Goal: Transaction & Acquisition: Purchase product/service

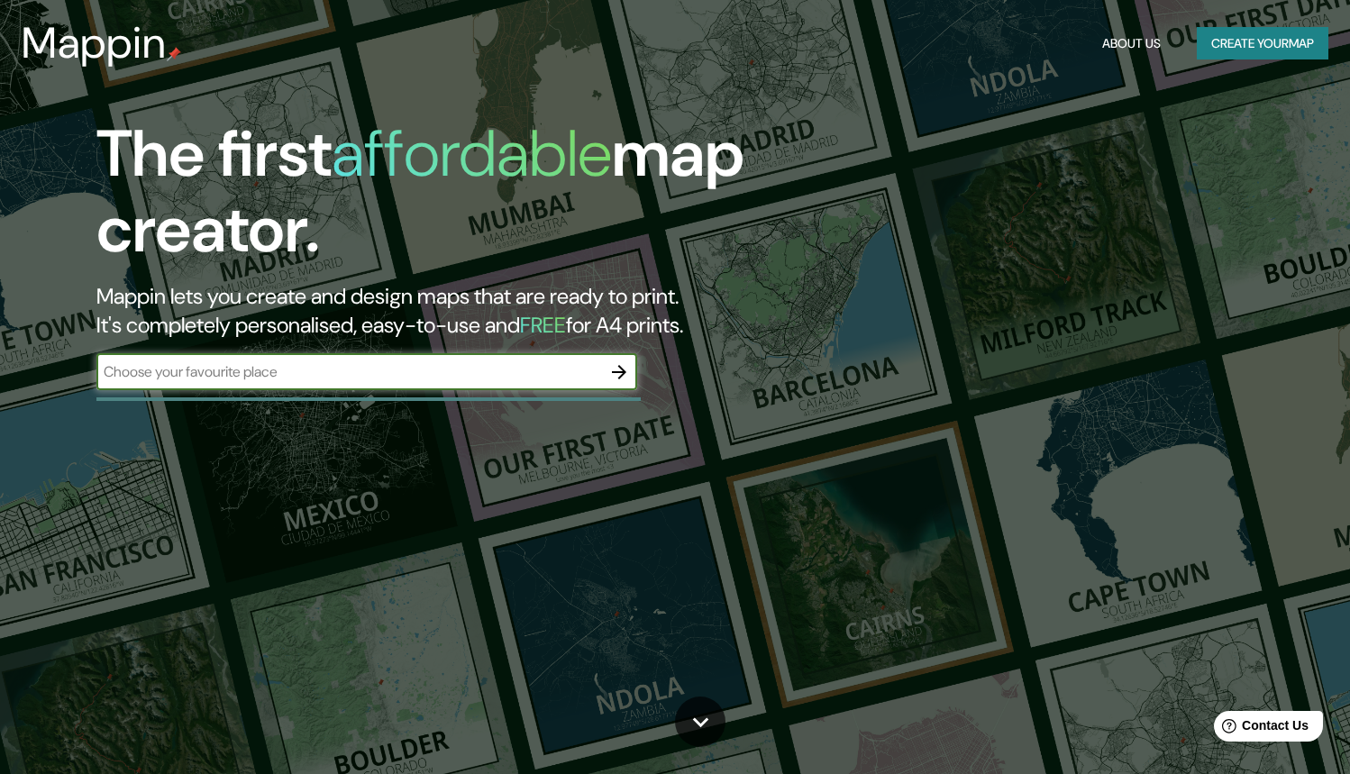
click at [469, 377] on input "text" at bounding box center [348, 371] width 505 height 21
type input "l"
type input "[GEOGRAPHIC_DATA], [GEOGRAPHIC_DATA]"
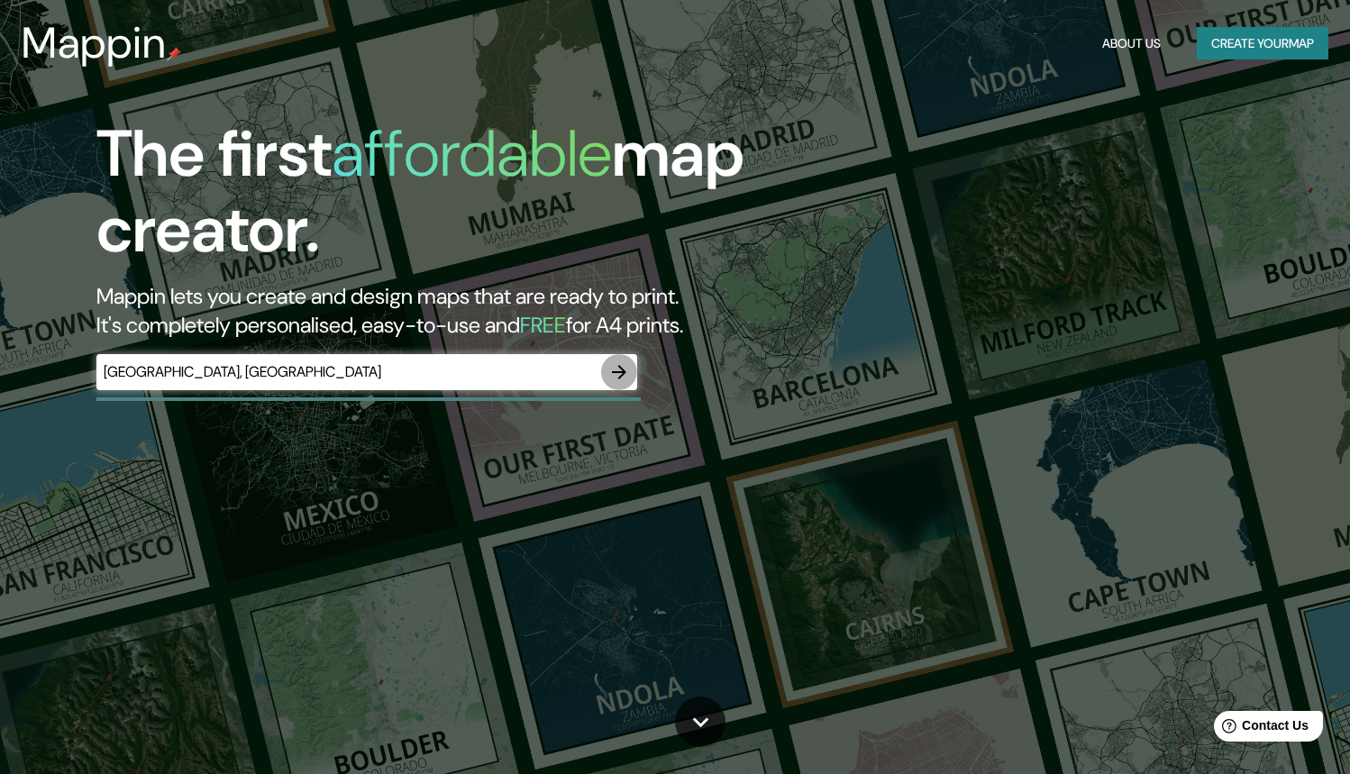
click at [620, 374] on icon "button" at bounding box center [619, 372] width 14 height 14
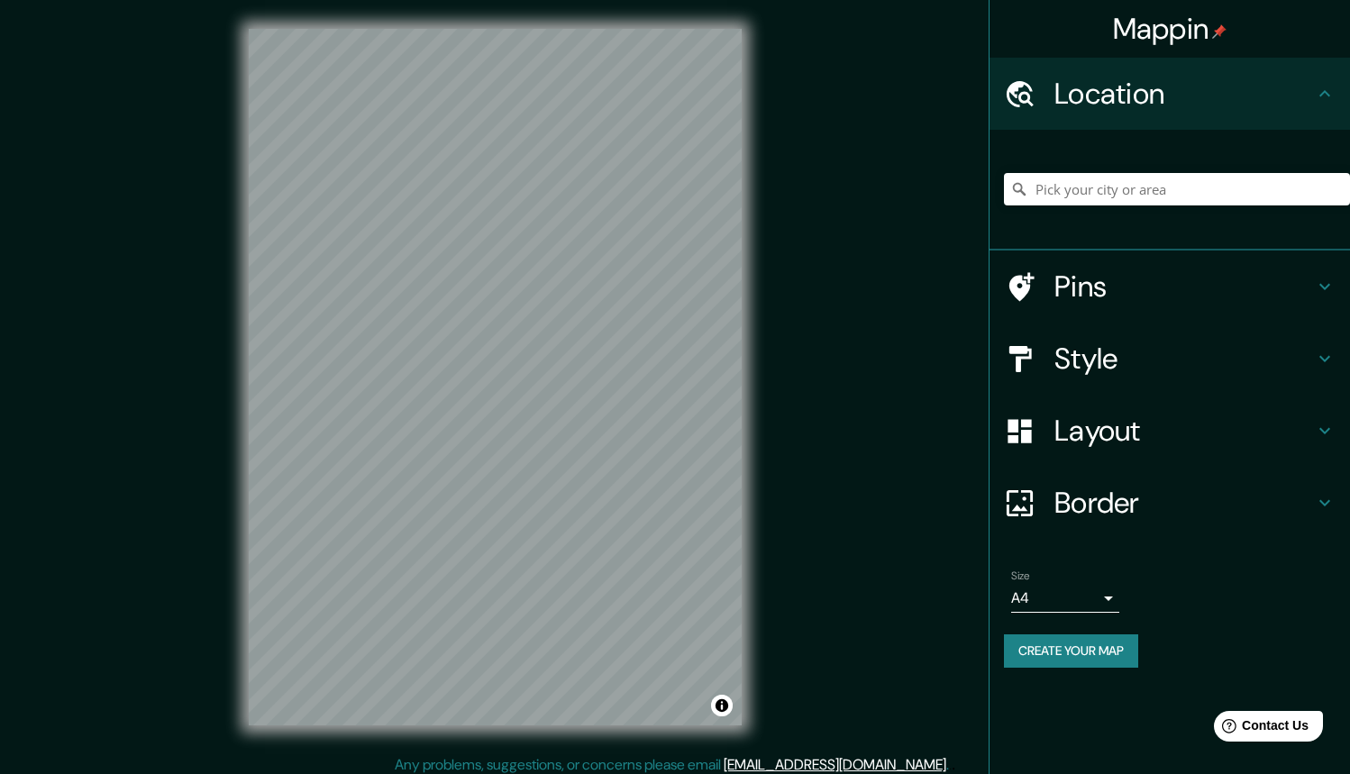
click at [206, 205] on div "Mappin Location Pins Style Layout Border Choose a border. Hint : you can make l…" at bounding box center [675, 391] width 1350 height 783
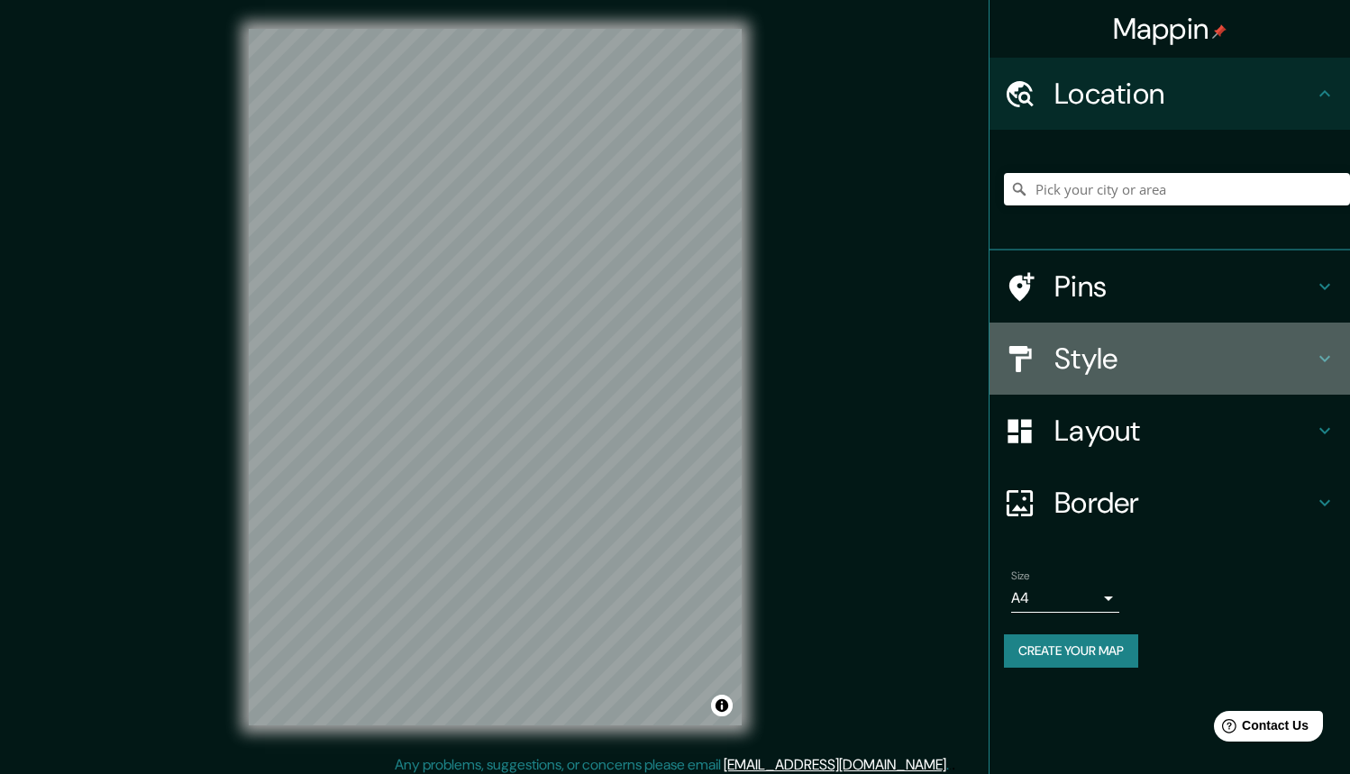
click at [1060, 335] on div "Style" at bounding box center [1170, 359] width 361 height 72
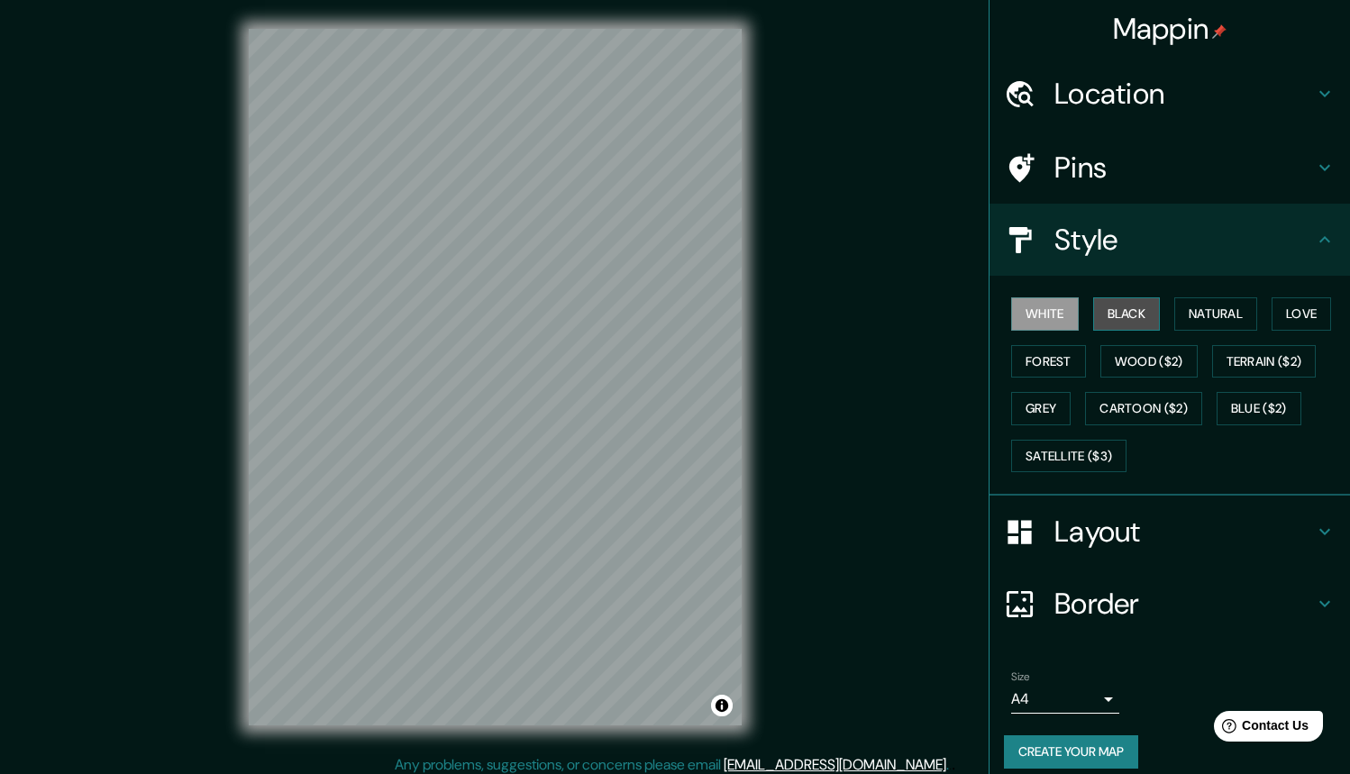
click at [1093, 316] on button "Black" at bounding box center [1127, 313] width 68 height 33
click at [1182, 304] on button "Natural" at bounding box center [1216, 313] width 83 height 33
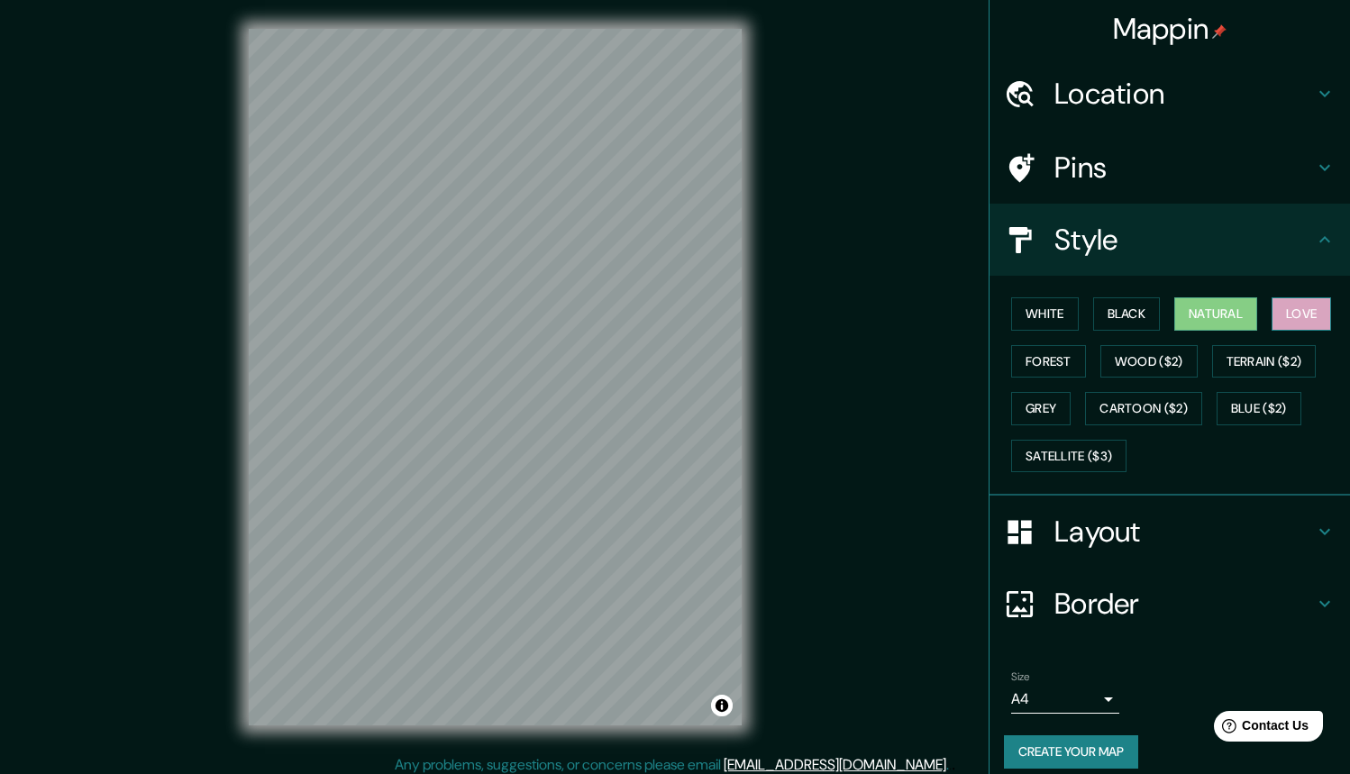
click at [1286, 315] on button "Love" at bounding box center [1301, 313] width 59 height 33
click at [1220, 319] on button "Natural" at bounding box center [1216, 313] width 83 height 33
click at [1042, 370] on button "Forest" at bounding box center [1048, 361] width 75 height 33
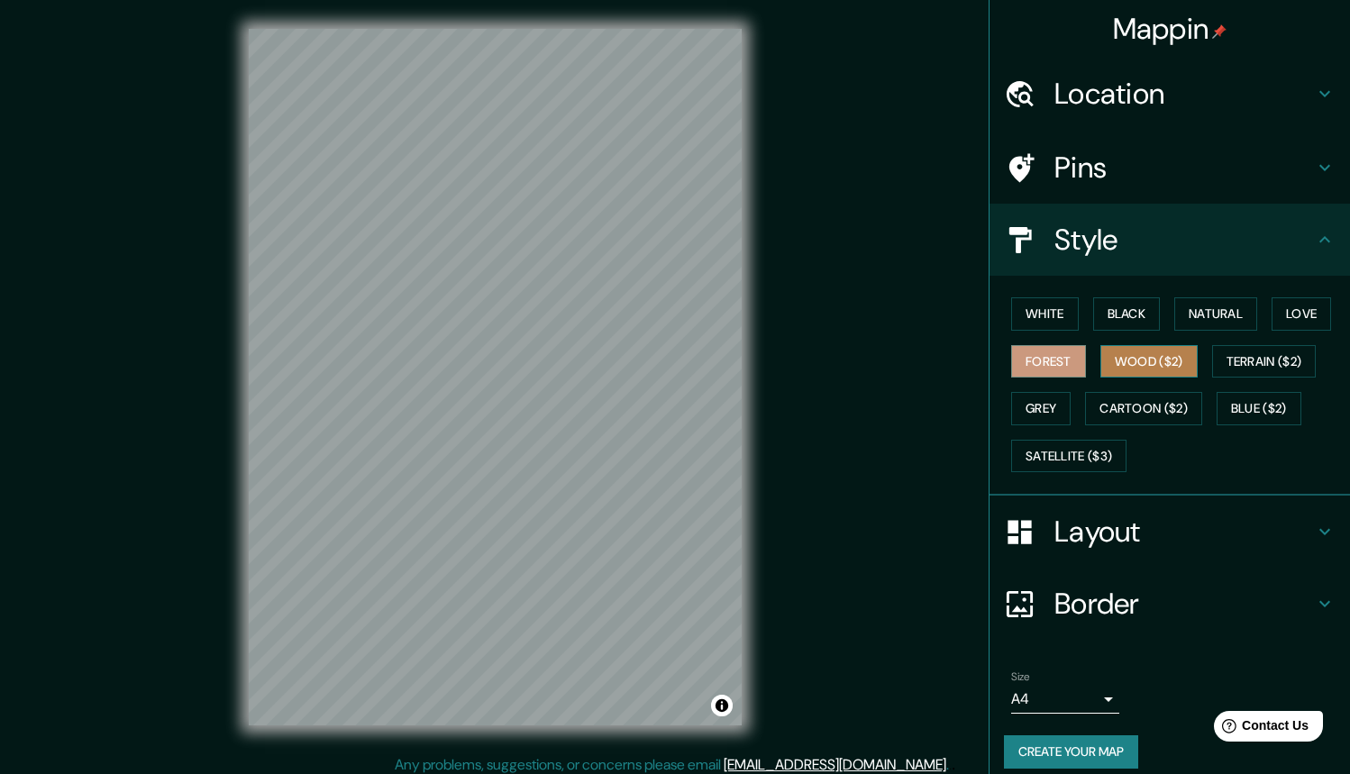
click at [1136, 347] on button "Wood ($2)" at bounding box center [1149, 361] width 97 height 33
click at [1230, 352] on button "Terrain ($2)" at bounding box center [1264, 361] width 105 height 33
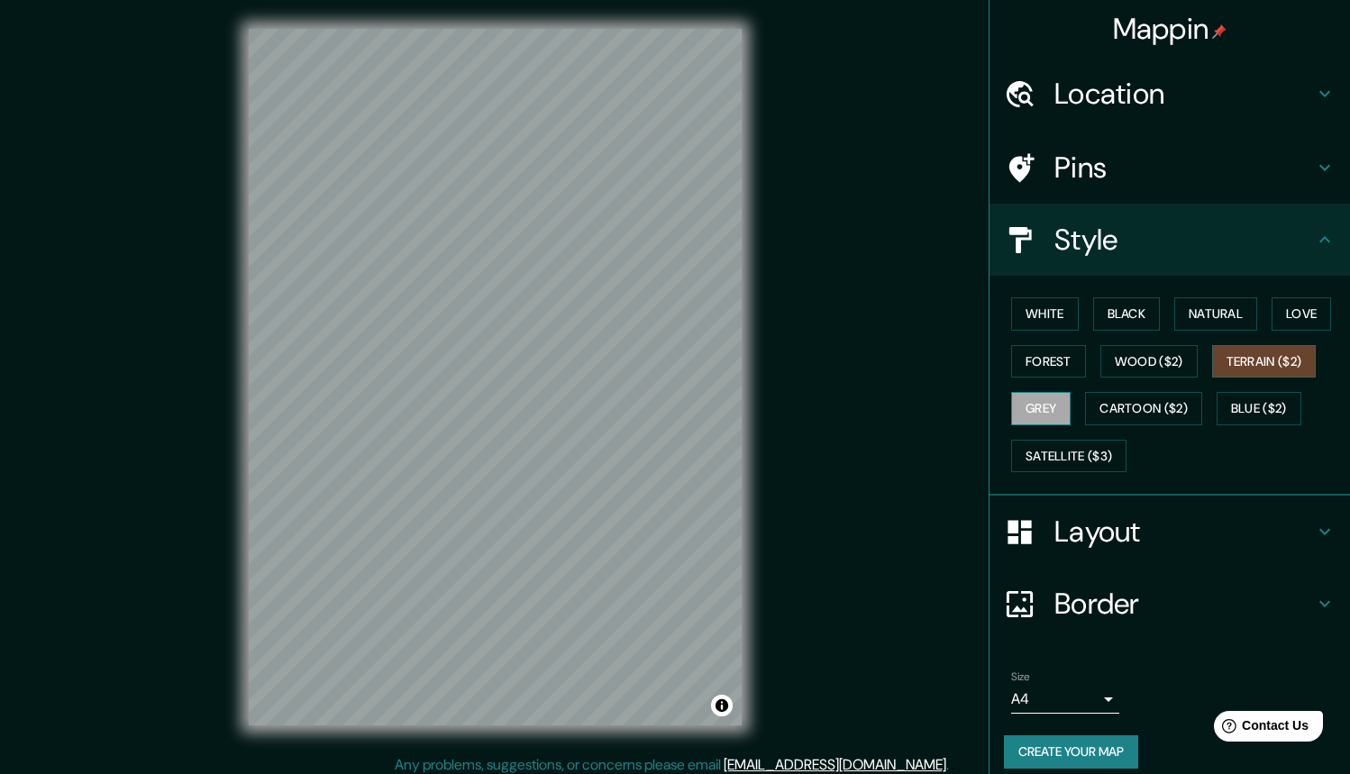
click at [1052, 411] on button "Grey" at bounding box center [1040, 408] width 59 height 33
click at [1133, 401] on button "Cartoon ($2)" at bounding box center [1143, 408] width 117 height 33
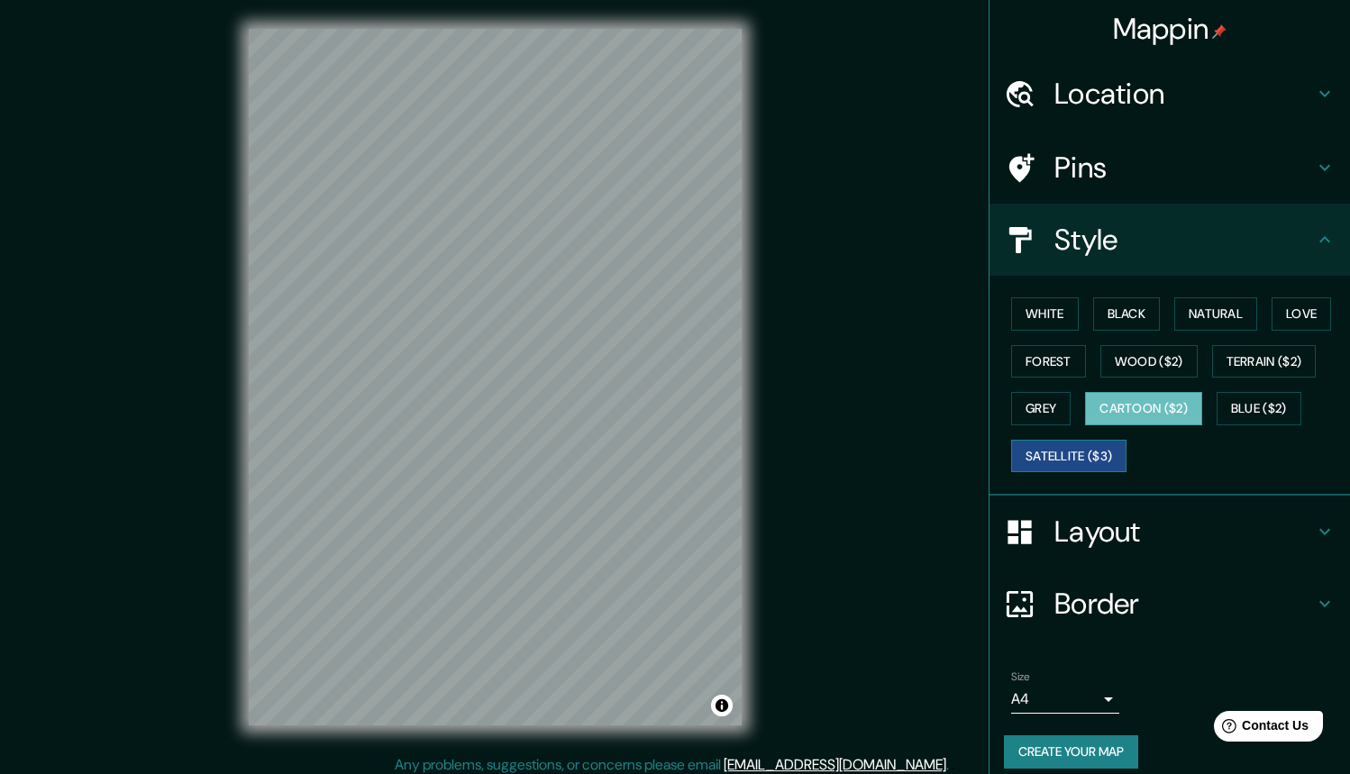
click at [1103, 453] on button "Satellite ($3)" at bounding box center [1068, 456] width 115 height 33
click at [1055, 359] on button "Forest" at bounding box center [1048, 361] width 75 height 33
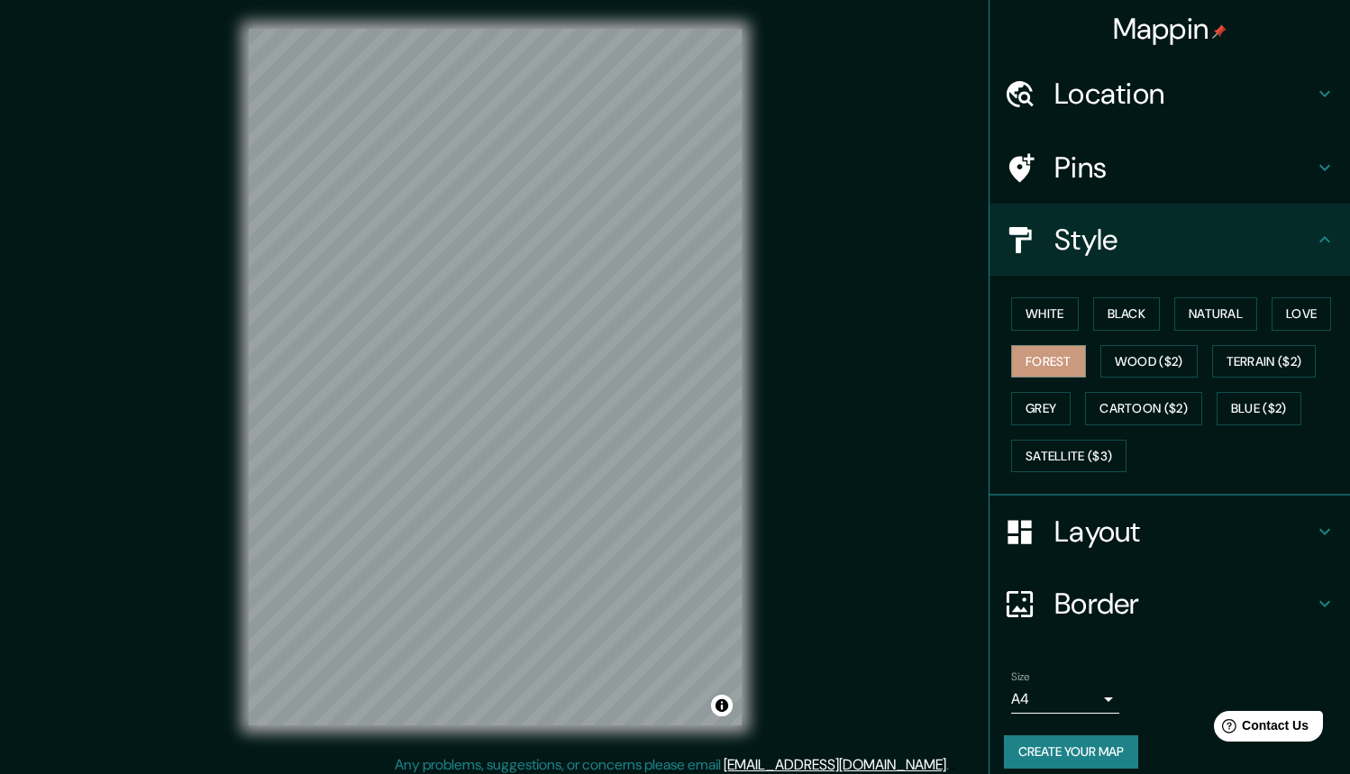
click at [1142, 330] on div "White Black Natural Love Forest Wood ($2) Terrain ($2) Grey Cartoon ($2) Blue (…" at bounding box center [1177, 384] width 346 height 189
click at [1137, 324] on button "Black" at bounding box center [1127, 313] width 68 height 33
click at [1193, 315] on button "Natural" at bounding box center [1216, 313] width 83 height 33
click at [1193, 158] on h4 "Pins" at bounding box center [1185, 168] width 260 height 36
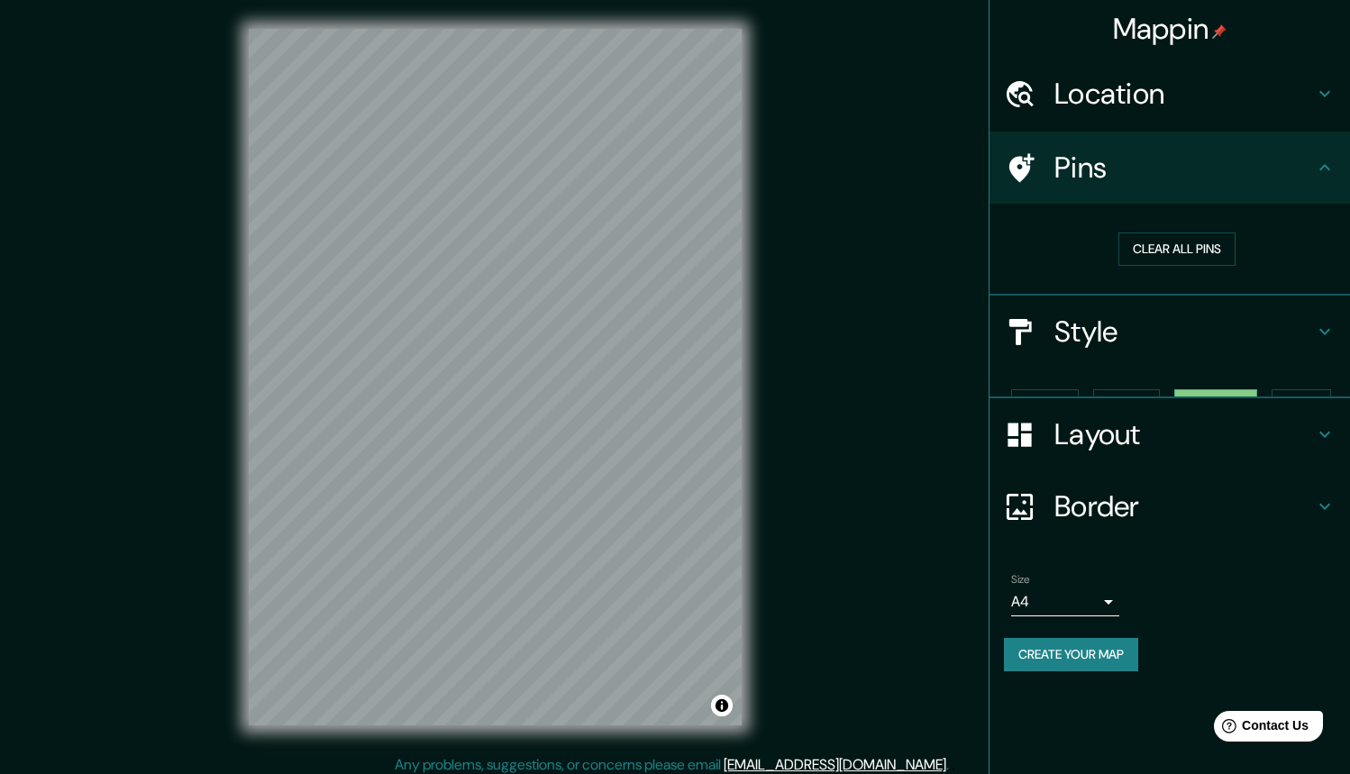
click at [1188, 176] on h4 "Pins" at bounding box center [1185, 168] width 260 height 36
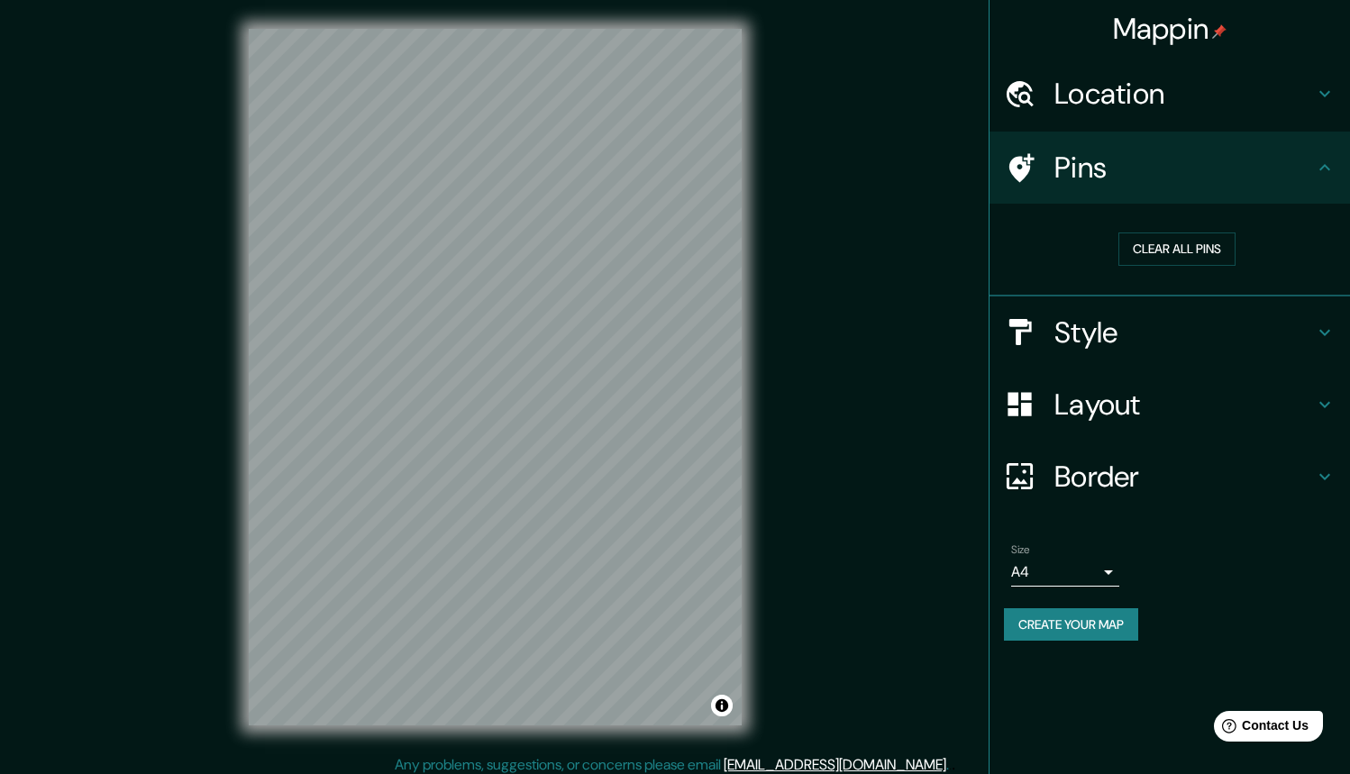
click at [1154, 315] on h4 "Style" at bounding box center [1185, 333] width 260 height 36
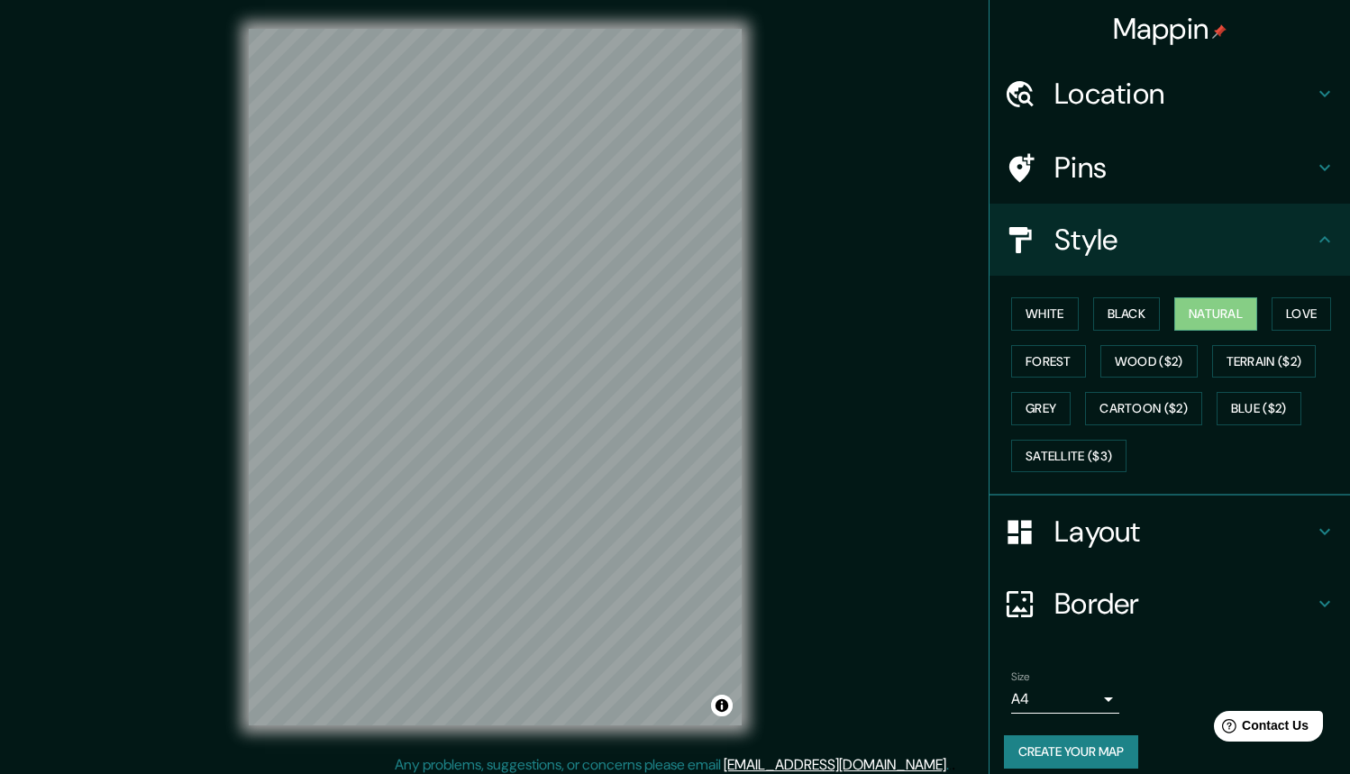
click at [1184, 249] on h4 "Style" at bounding box center [1185, 240] width 260 height 36
click at [1127, 520] on h4 "Layout" at bounding box center [1185, 532] width 260 height 36
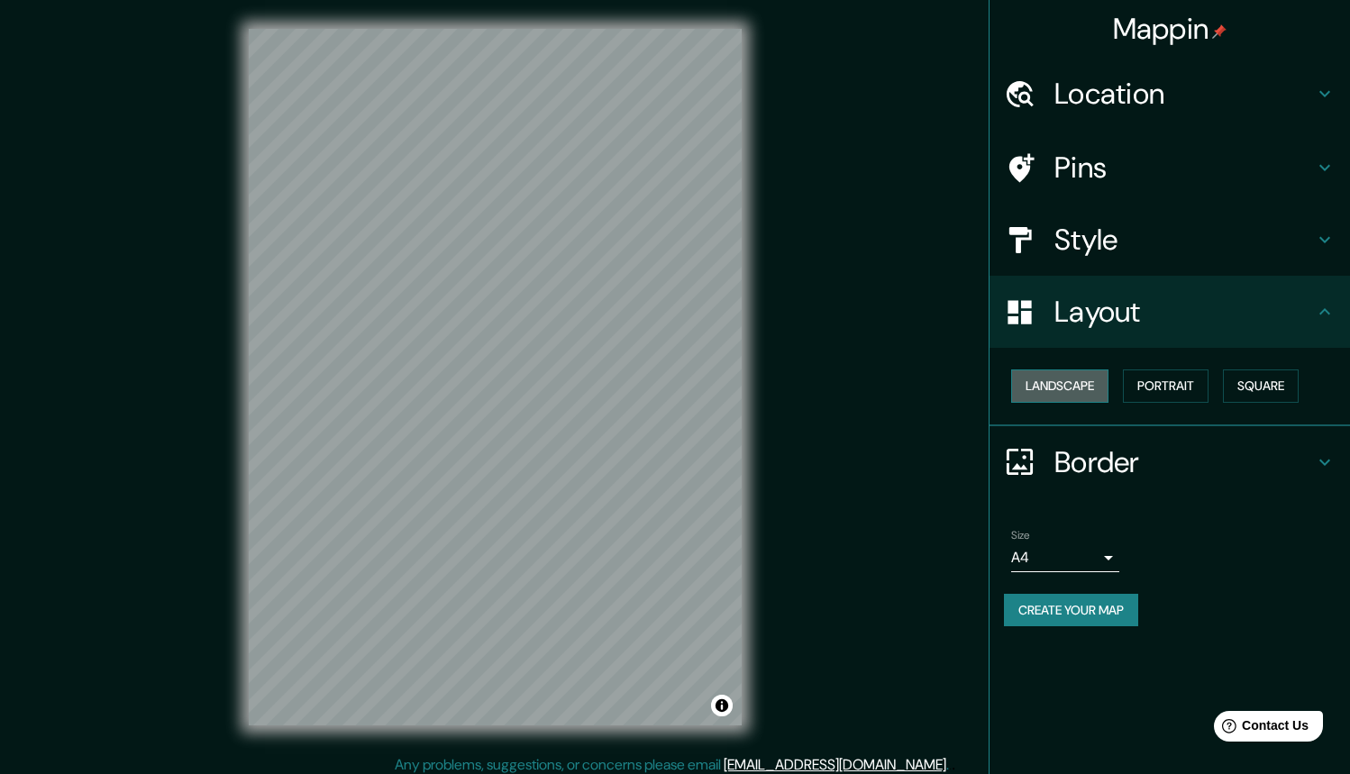
click at [1083, 397] on button "Landscape" at bounding box center [1059, 386] width 97 height 33
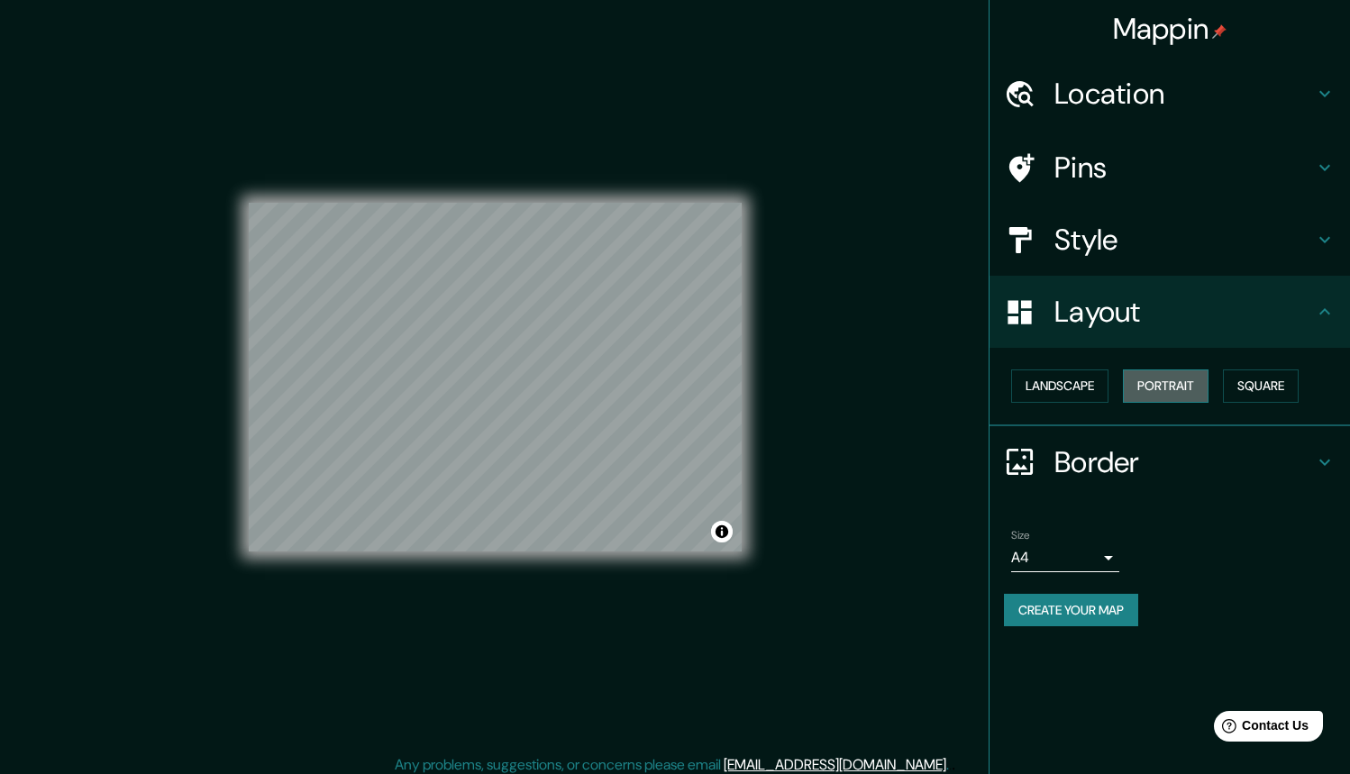
click at [1209, 383] on button "Portrait" at bounding box center [1166, 386] width 86 height 33
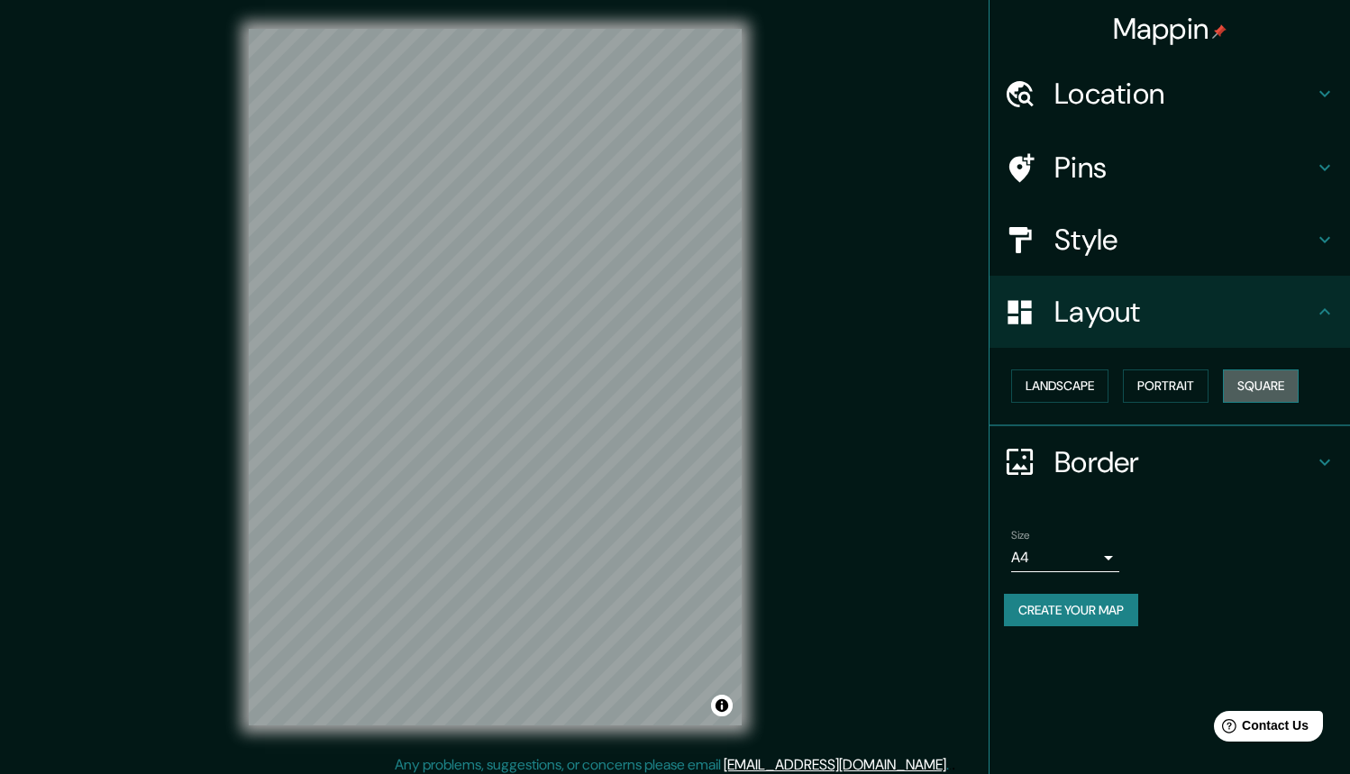
click at [1287, 388] on button "Square" at bounding box center [1261, 386] width 76 height 33
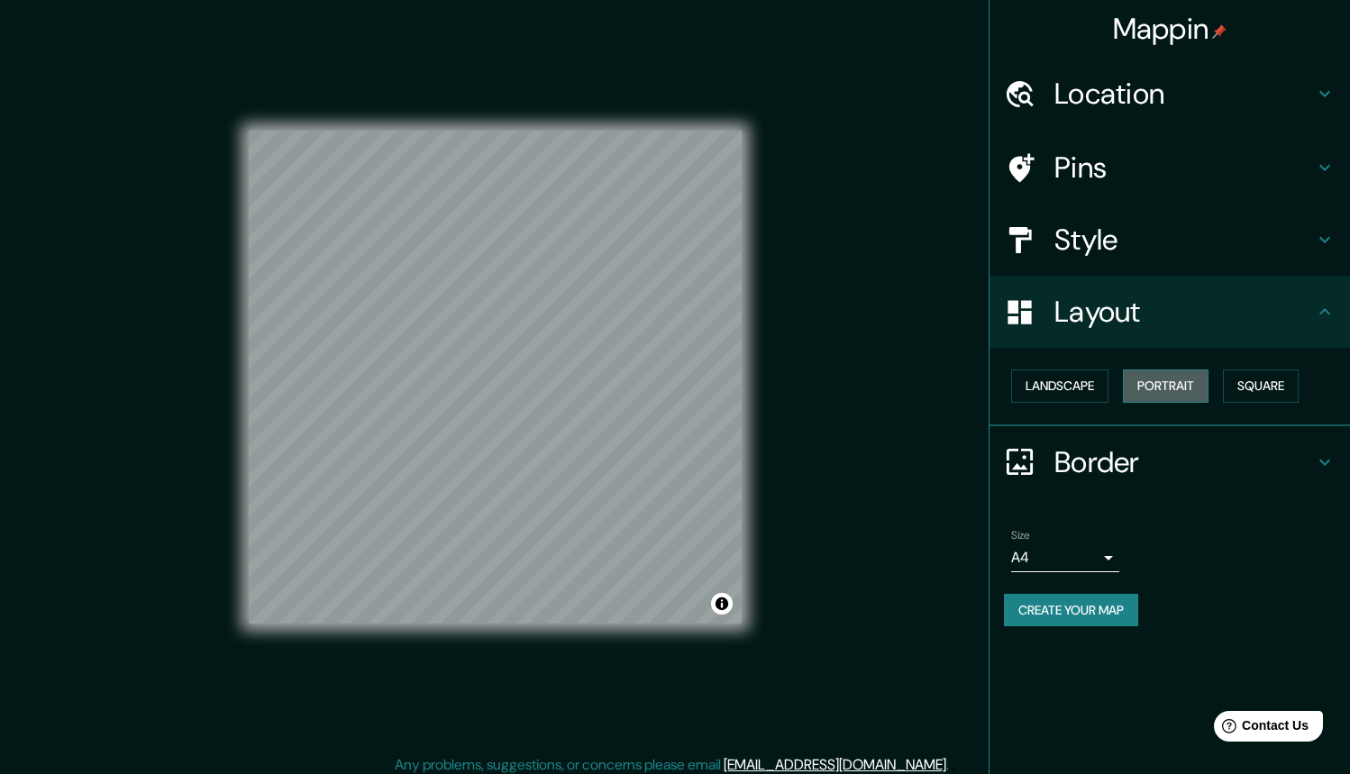
click at [1135, 397] on button "Portrait" at bounding box center [1166, 386] width 86 height 33
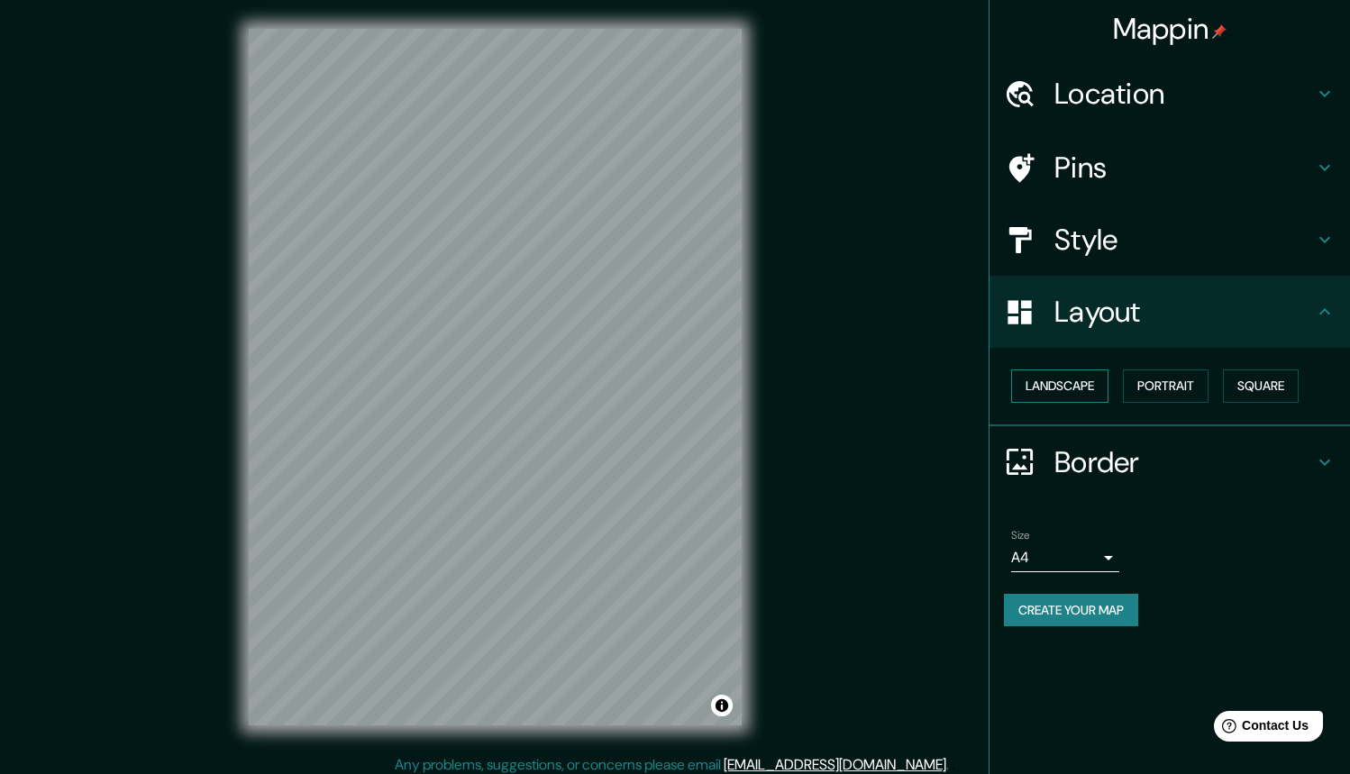
click at [1085, 388] on button "Landscape" at bounding box center [1059, 386] width 97 height 33
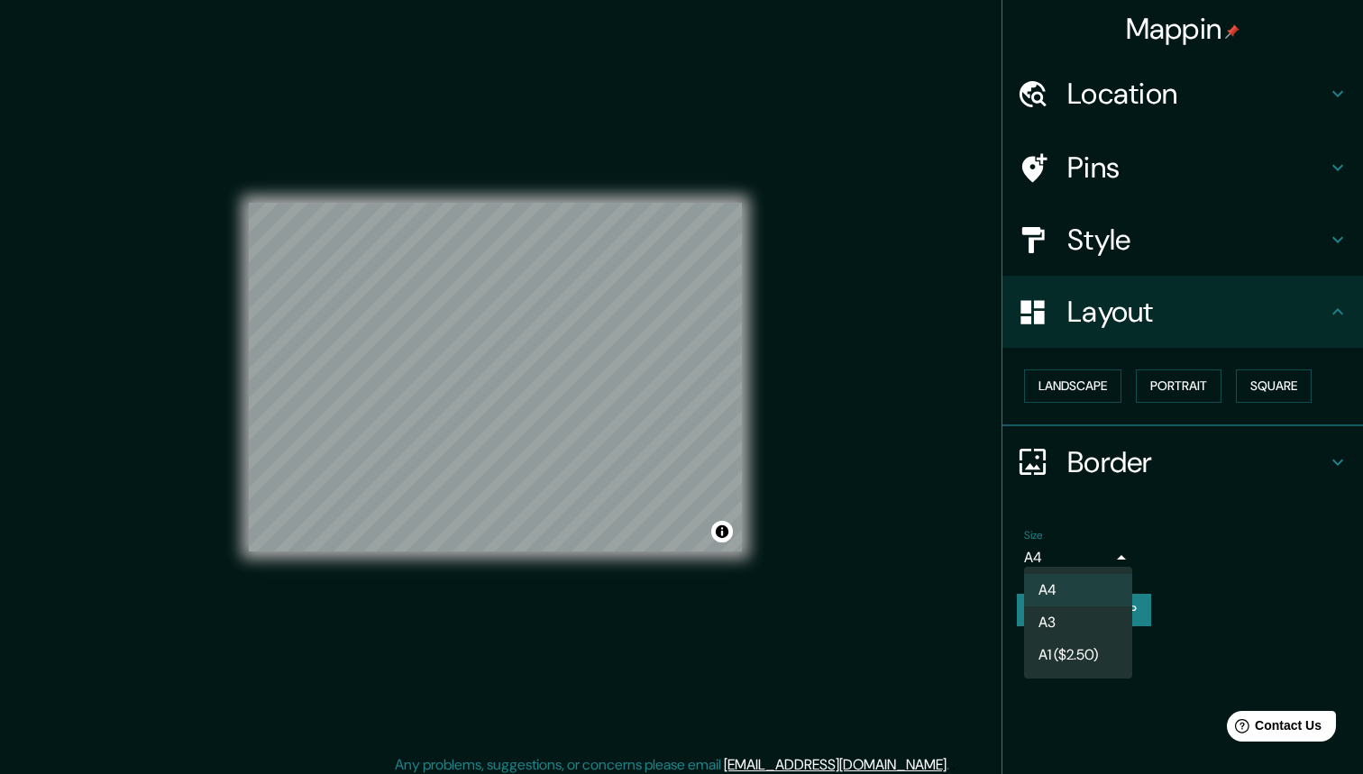
click at [1070, 546] on body "Mappin Location Pins Style Layout Landscape Portrait Square Border Choose a bor…" at bounding box center [681, 387] width 1363 height 774
click at [1049, 610] on li "A3" at bounding box center [1078, 623] width 108 height 32
type input "a4"
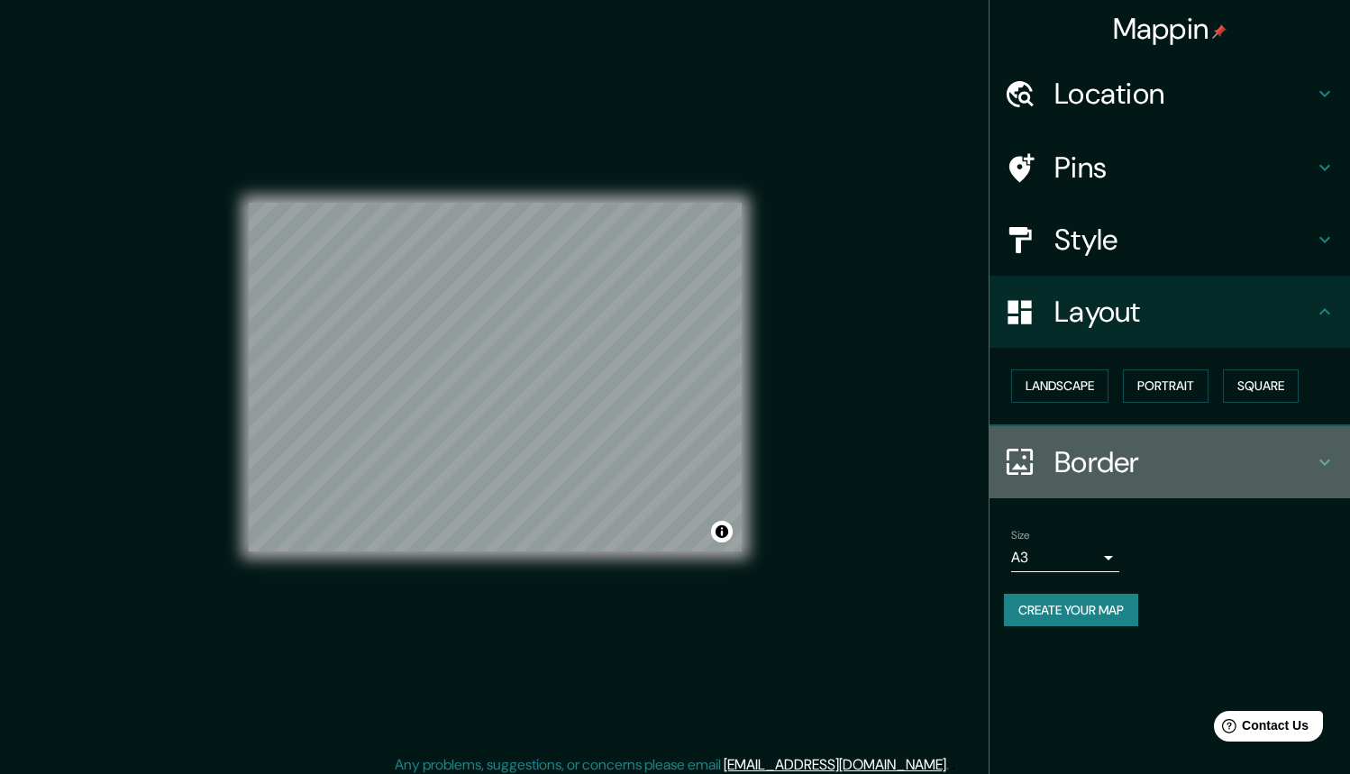
click at [1064, 475] on h4 "Border" at bounding box center [1185, 462] width 260 height 36
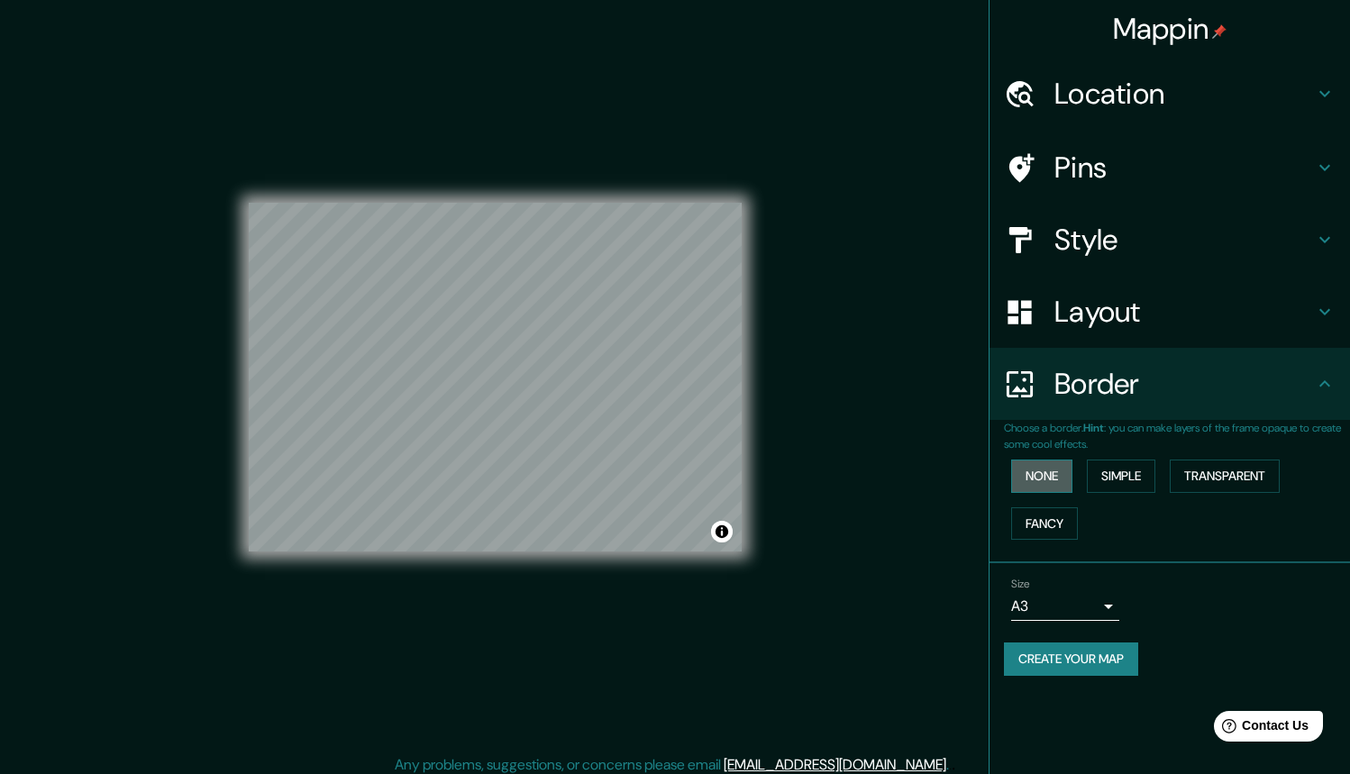
click at [1068, 473] on button "None" at bounding box center [1041, 476] width 61 height 33
click at [1150, 474] on button "Simple" at bounding box center [1121, 476] width 69 height 33
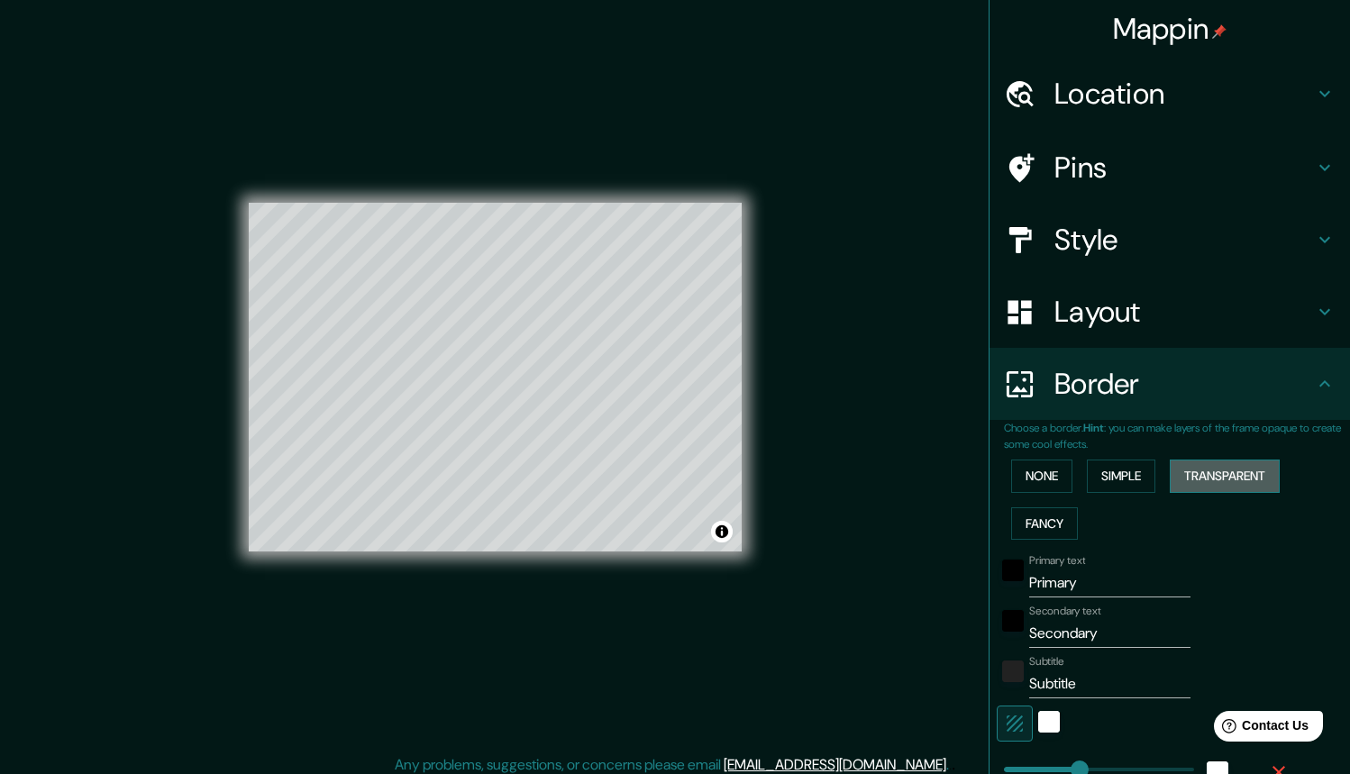
drag, startPoint x: 1210, startPoint y: 479, endPoint x: 1200, endPoint y: 480, distance: 10.1
click at [1210, 479] on button "Transparent" at bounding box center [1225, 476] width 110 height 33
click at [1062, 526] on button "Fancy" at bounding box center [1044, 523] width 67 height 33
click at [1054, 485] on button "None" at bounding box center [1041, 476] width 61 height 33
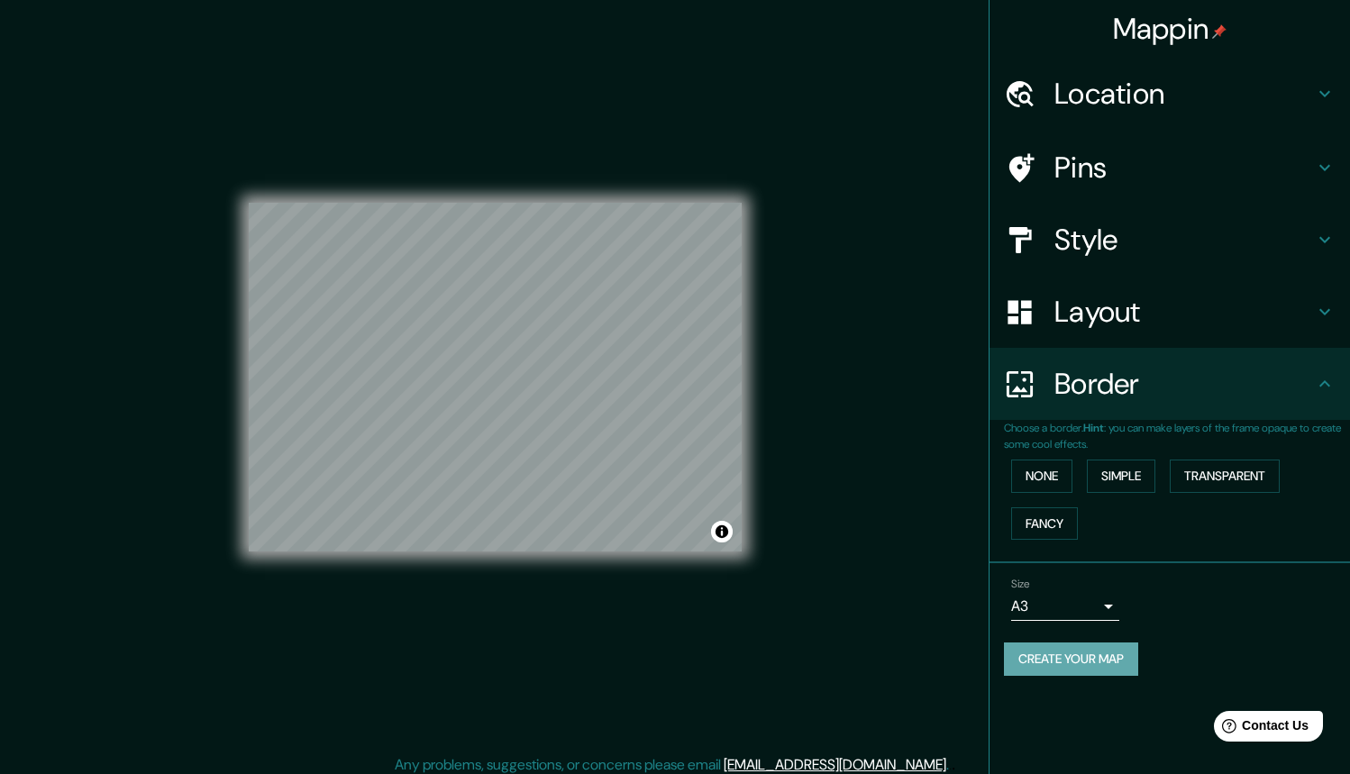
click at [1075, 651] on button "Create your map" at bounding box center [1071, 659] width 134 height 33
click at [1034, 471] on button "None" at bounding box center [1041, 476] width 61 height 33
